Goal: Check status

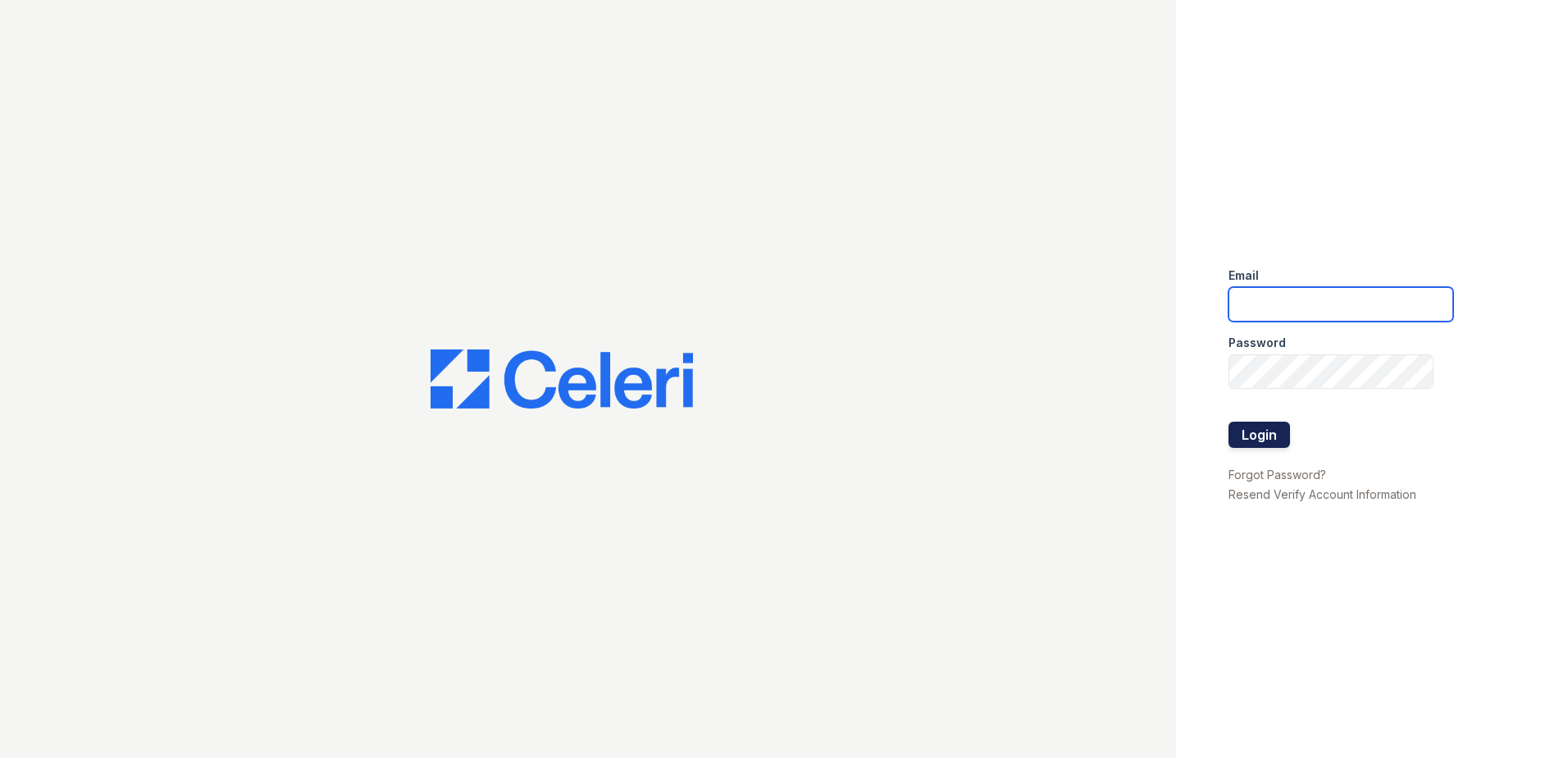
type input "[EMAIL_ADDRESS][DOMAIN_NAME]"
click at [1259, 440] on button "Login" at bounding box center [1259, 434] width 62 height 26
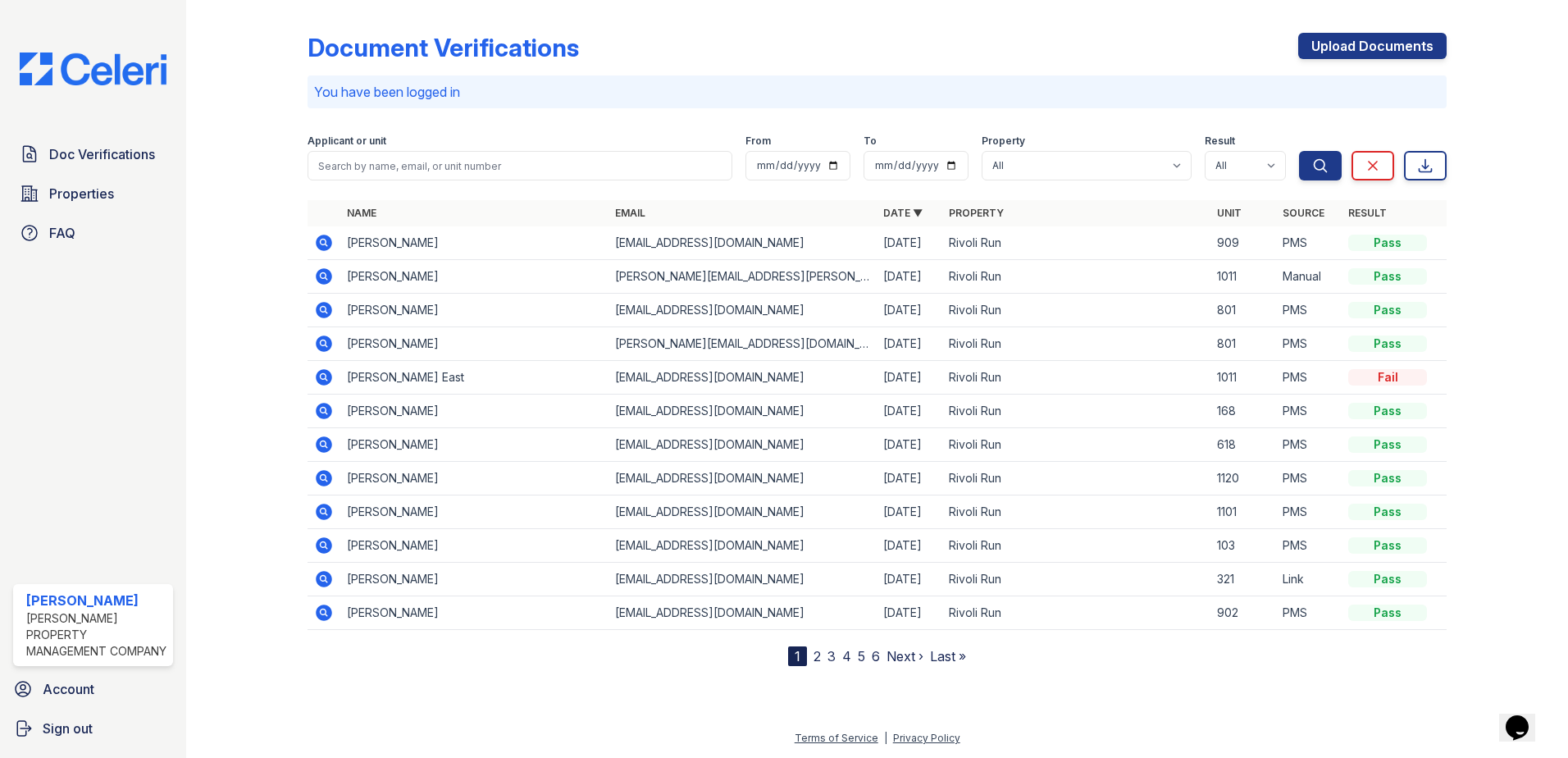
click at [323, 241] on icon at bounding box center [323, 241] width 4 height 4
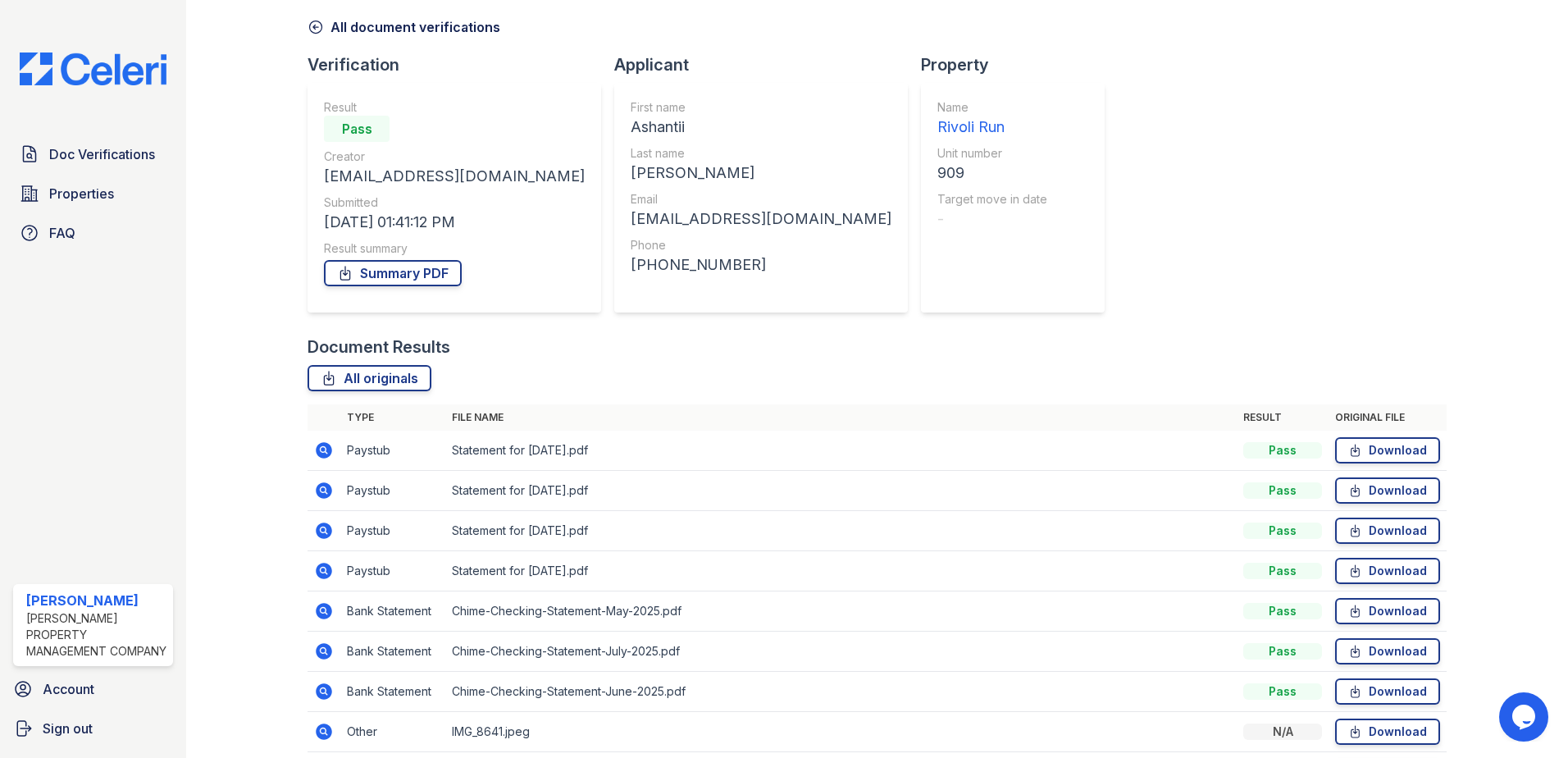
scroll to position [164, 0]
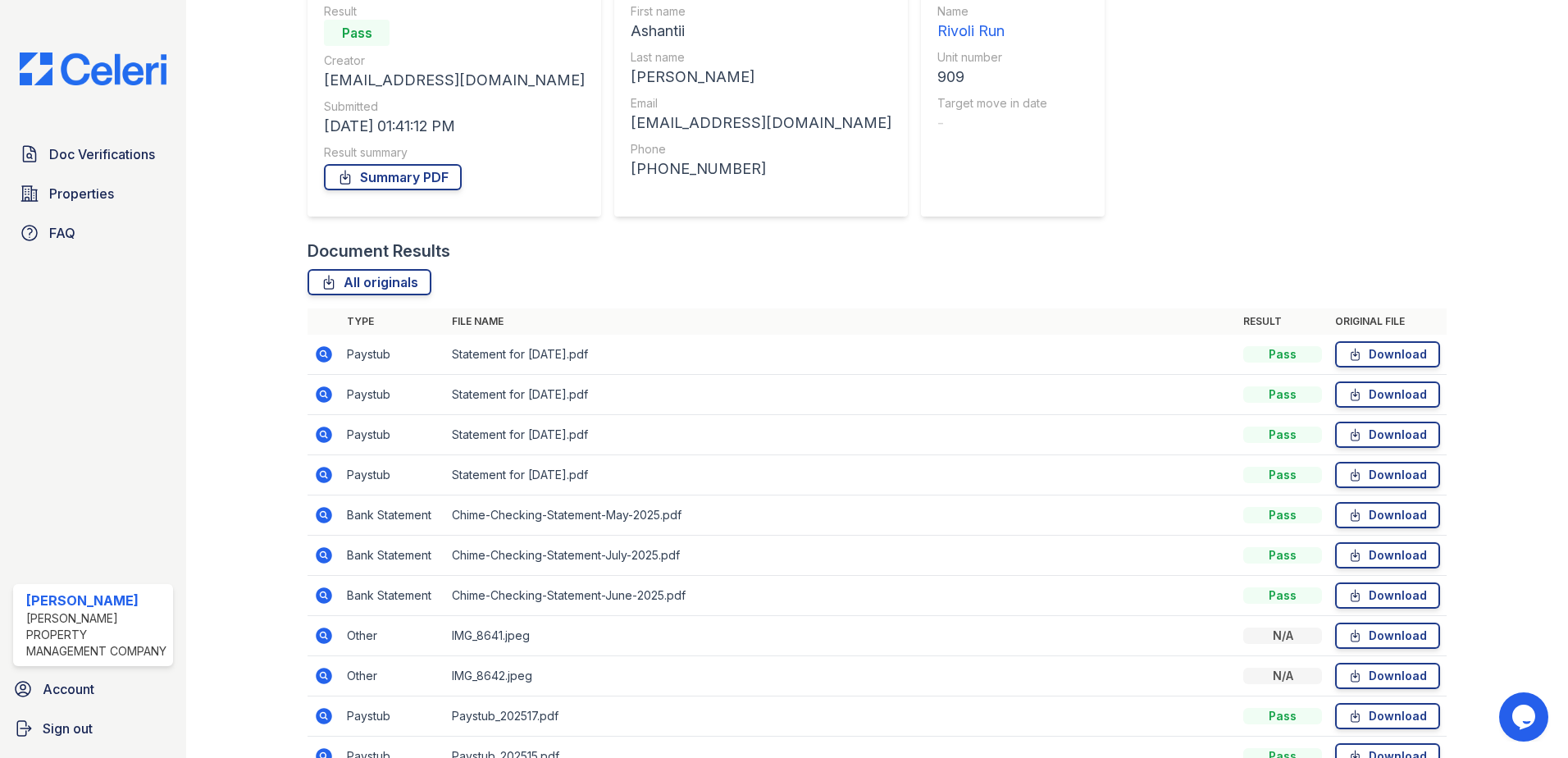
click at [321, 352] on icon at bounding box center [323, 353] width 4 height 4
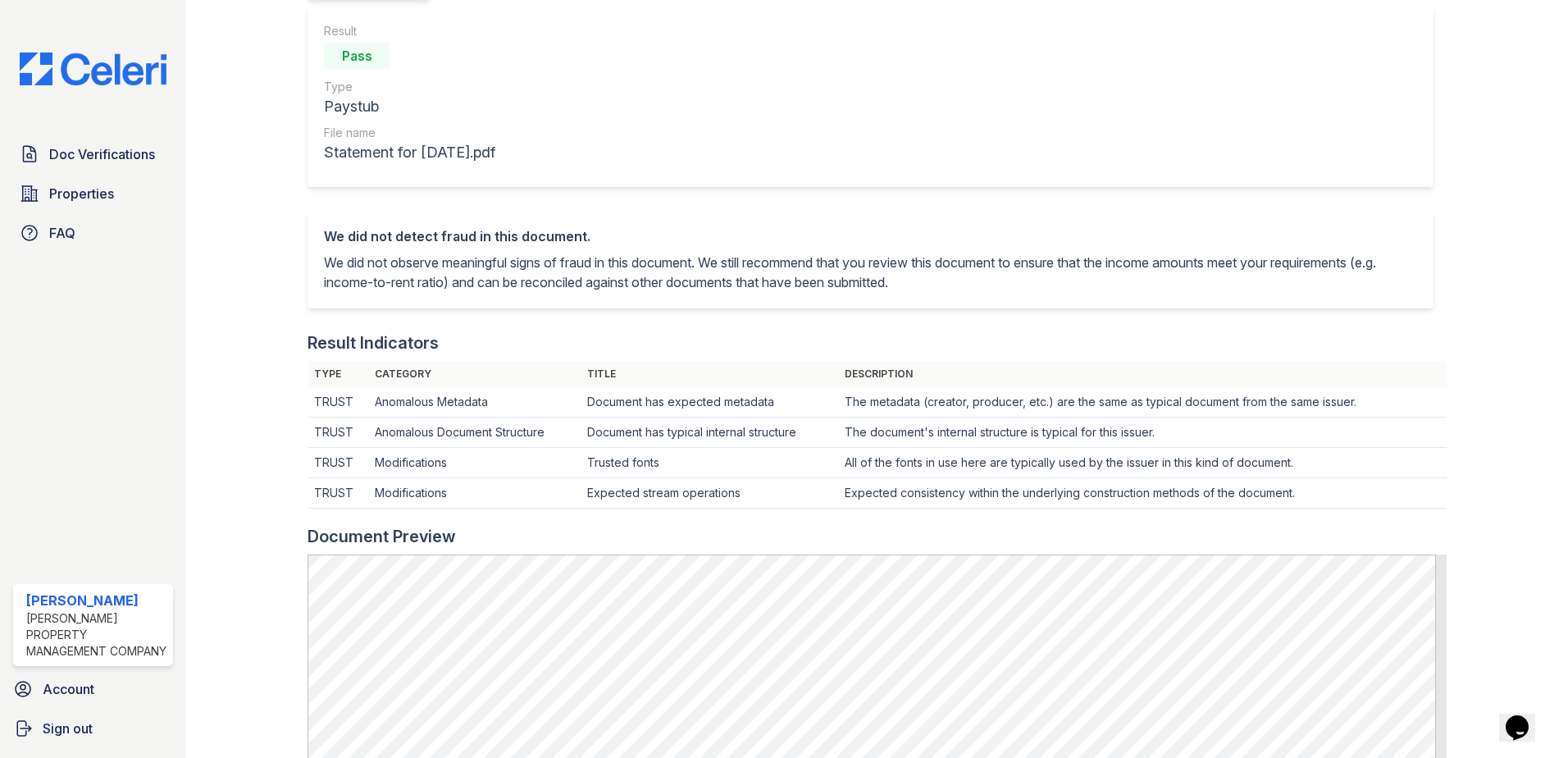
scroll to position [328, 0]
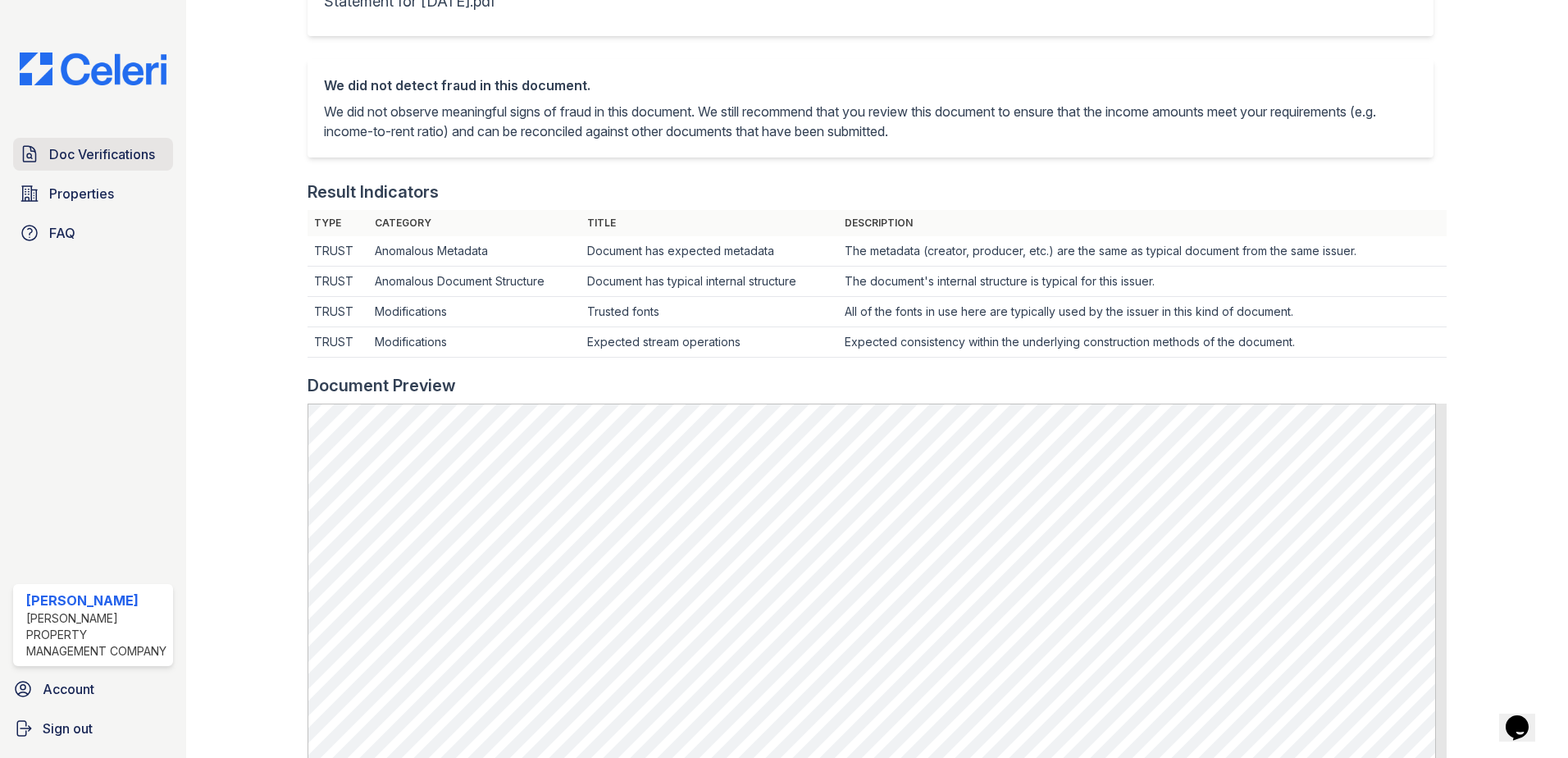
click at [117, 157] on span "Doc Verifications" at bounding box center [103, 154] width 106 height 20
